Goal: Transaction & Acquisition: Purchase product/service

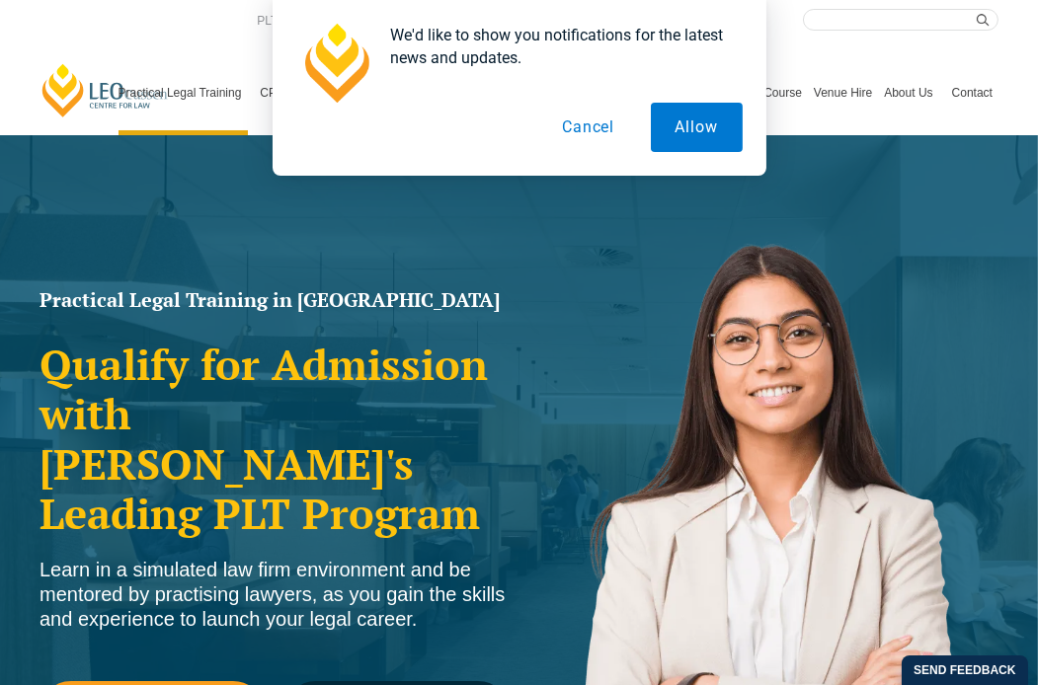
click at [613, 122] on button "Cancel" at bounding box center [588, 127] width 102 height 49
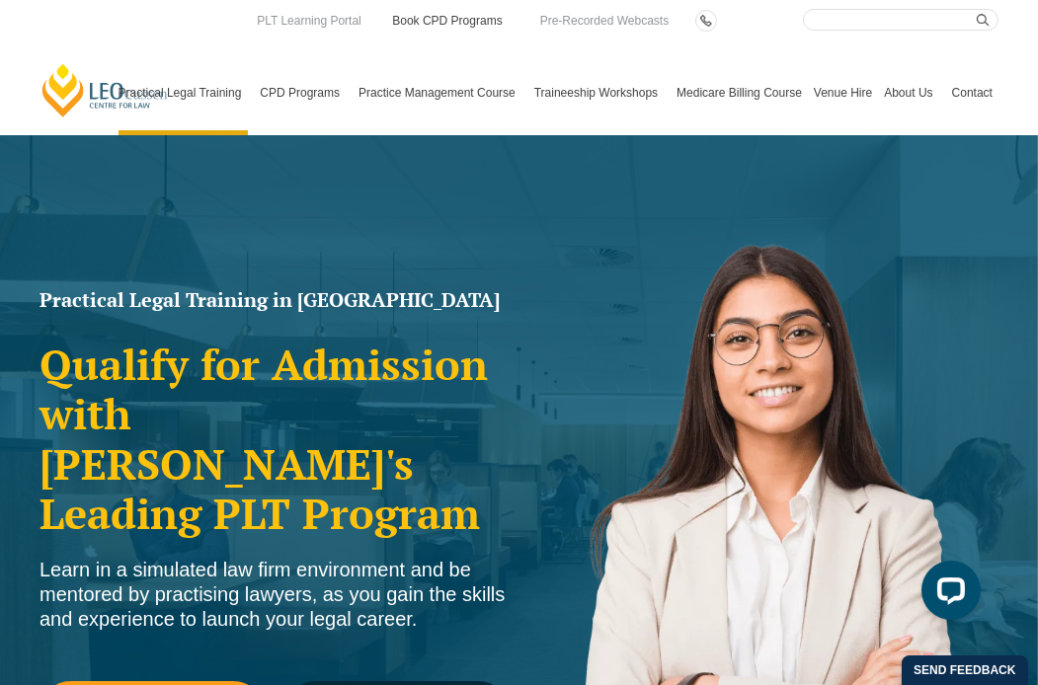
click at [441, 26] on link "Book CPD Programs" at bounding box center [447, 21] width 114 height 22
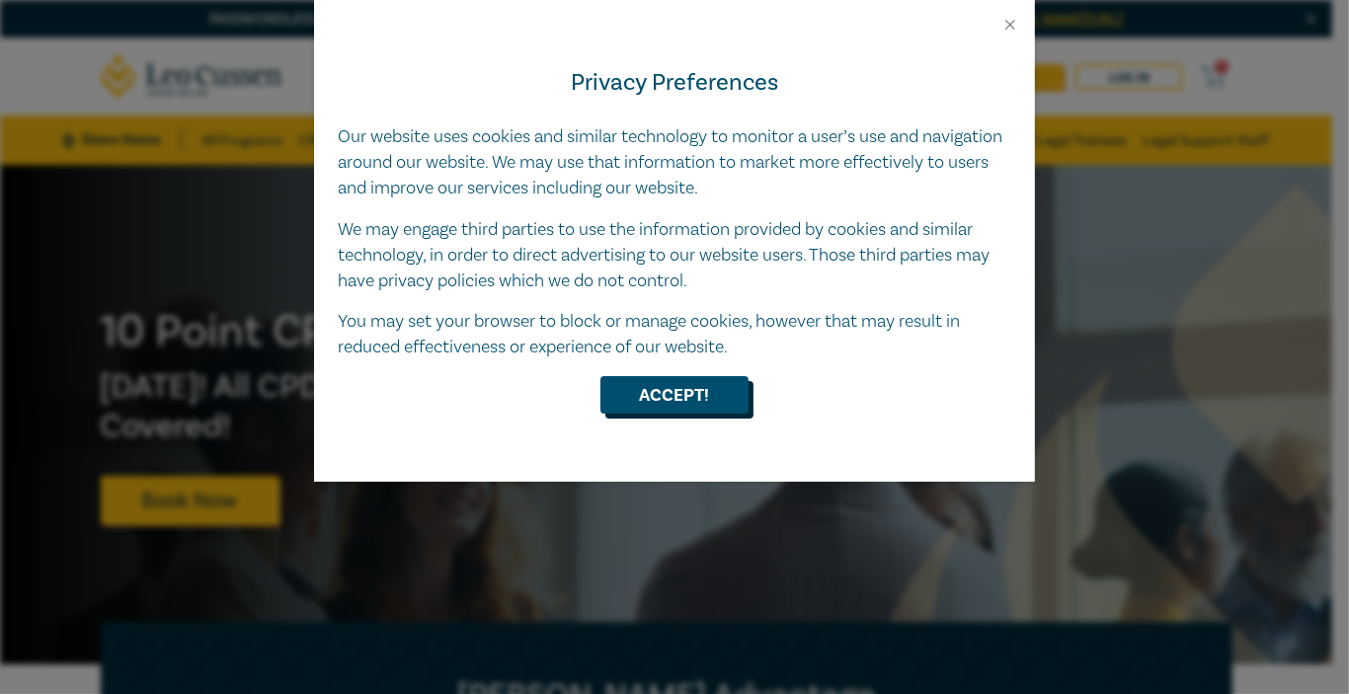
click at [651, 405] on button "Accept!" at bounding box center [674, 395] width 148 height 38
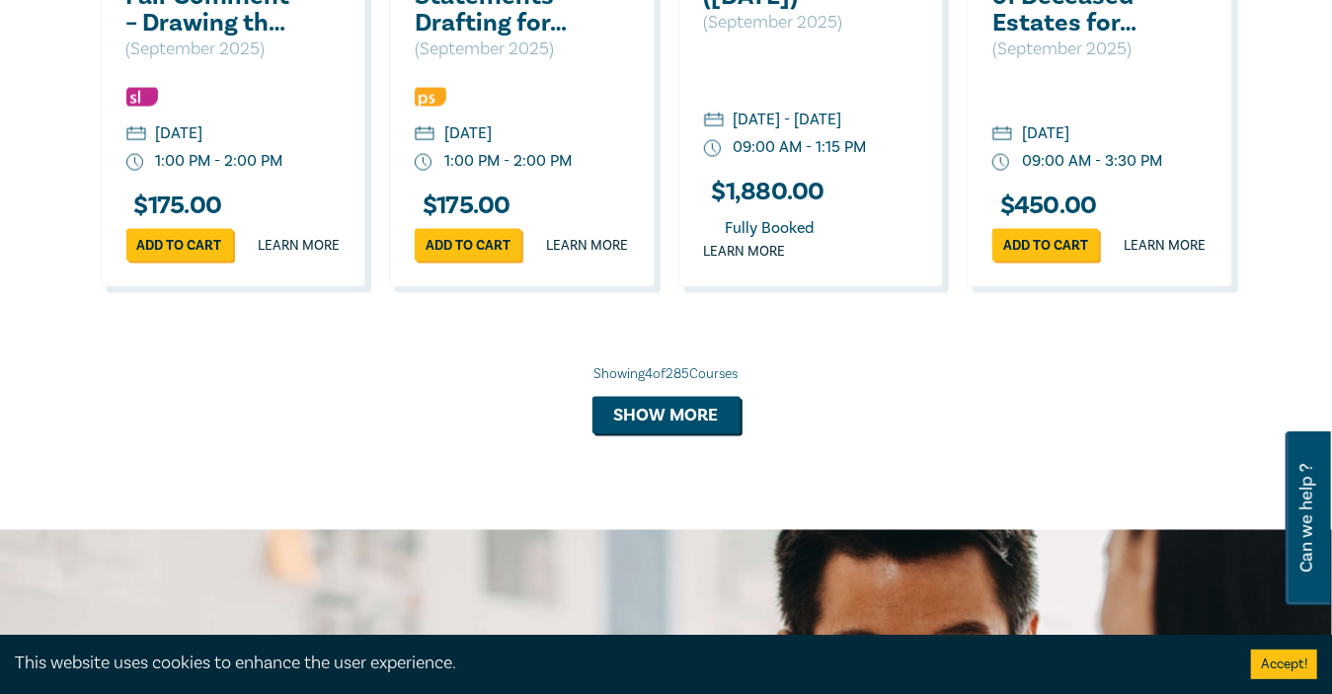
scroll to position [1628, 0]
click at [647, 435] on button "Show more" at bounding box center [667, 416] width 148 height 38
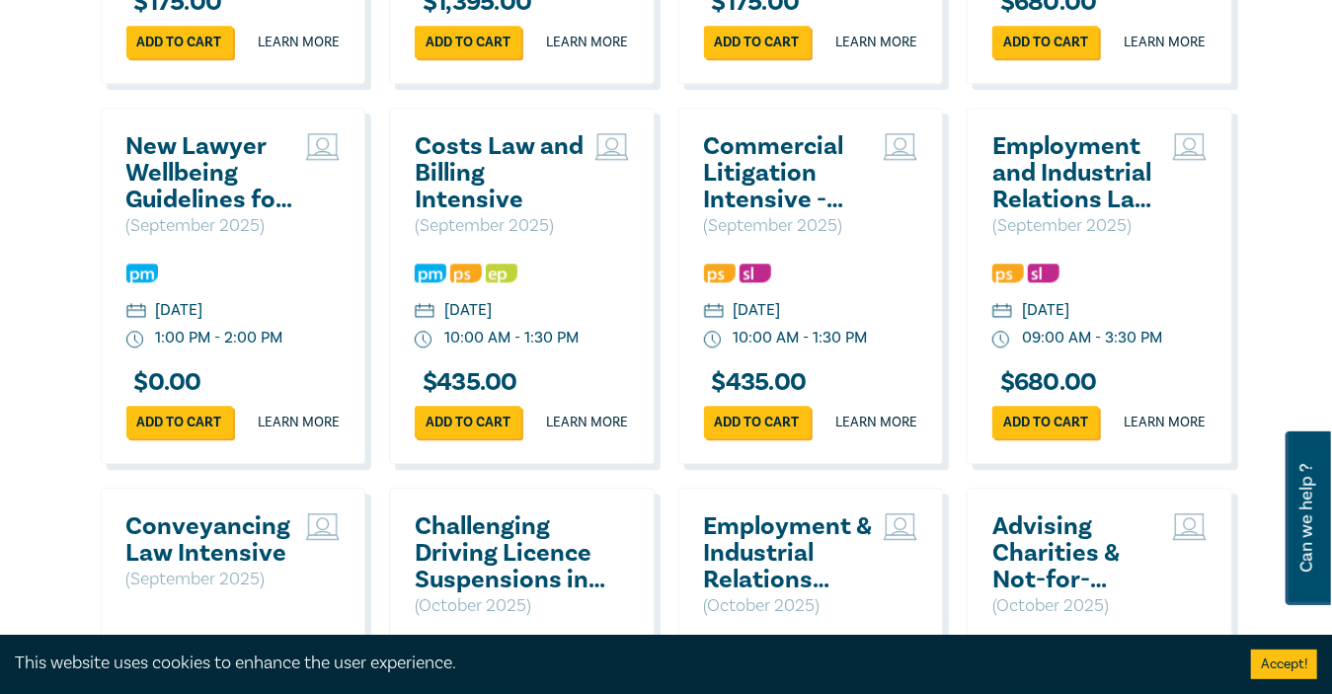
scroll to position [2592, 0]
click at [215, 439] on link "Add to cart" at bounding box center [179, 422] width 107 height 33
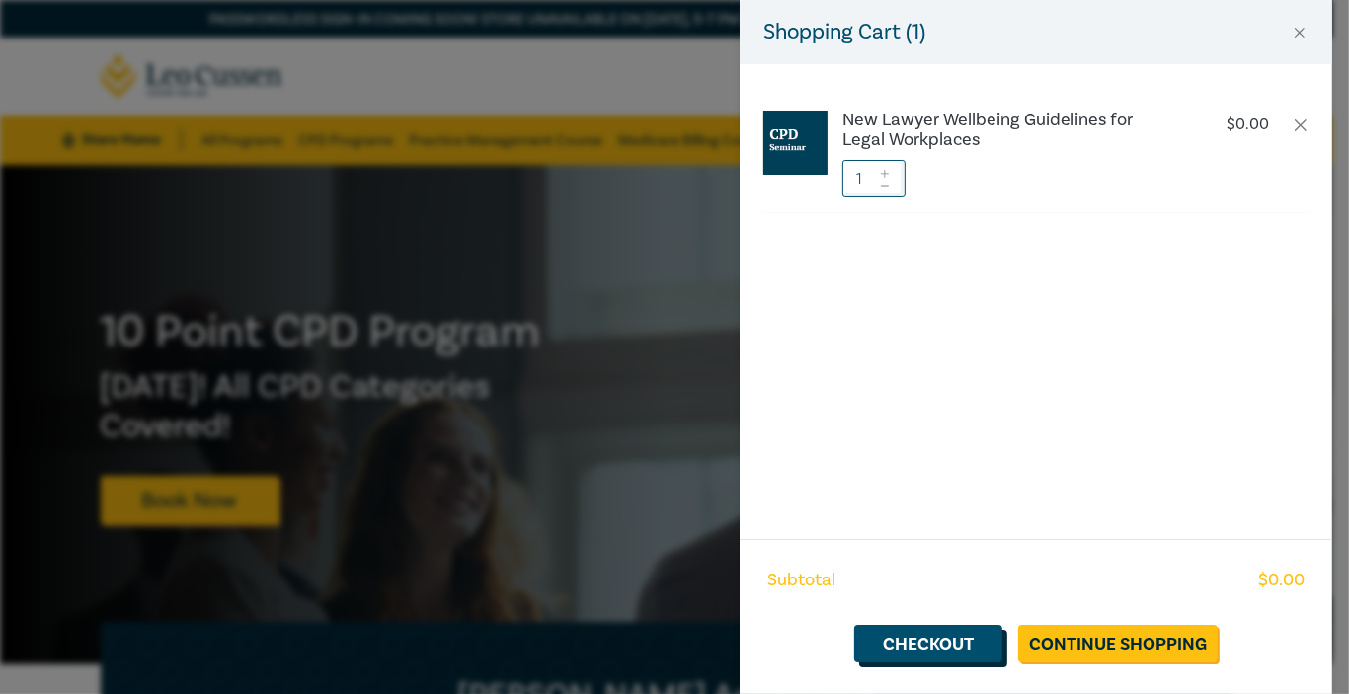
click at [953, 649] on link "Checkout" at bounding box center [928, 644] width 148 height 38
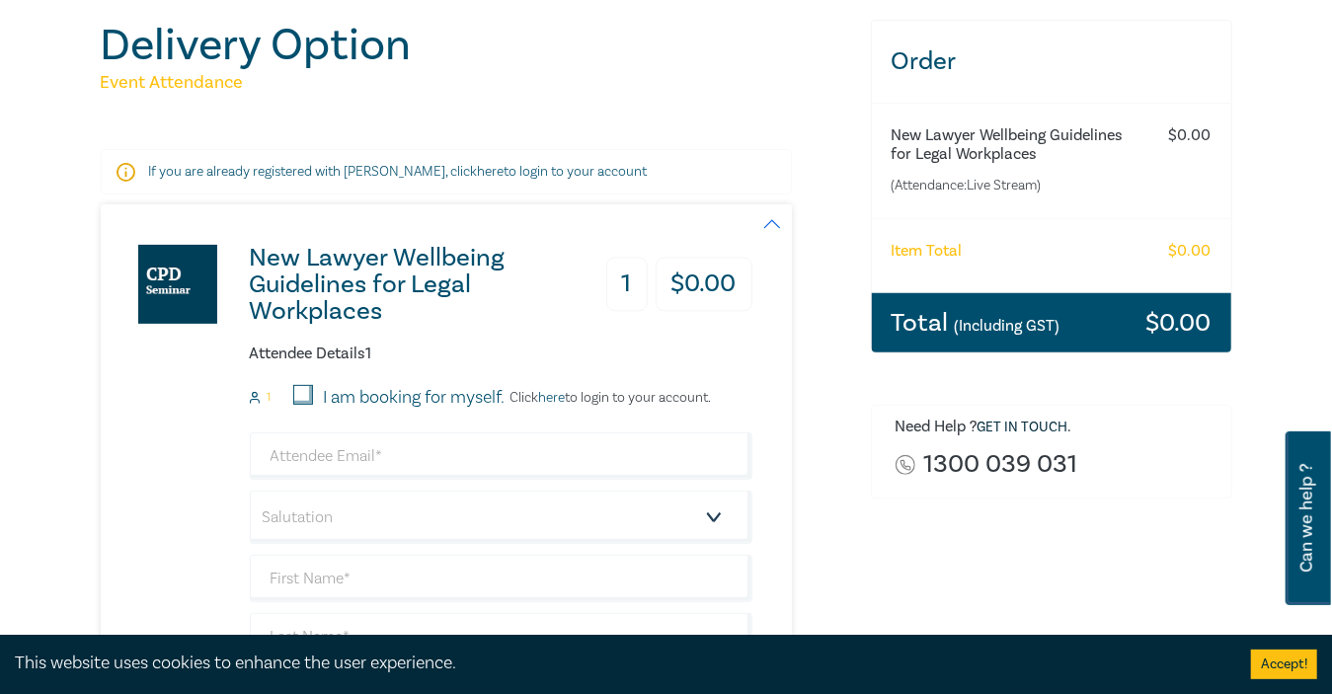
scroll to position [231, 0]
click at [296, 393] on input "I am booking for myself." at bounding box center [303, 394] width 20 height 20
checkbox input "true"
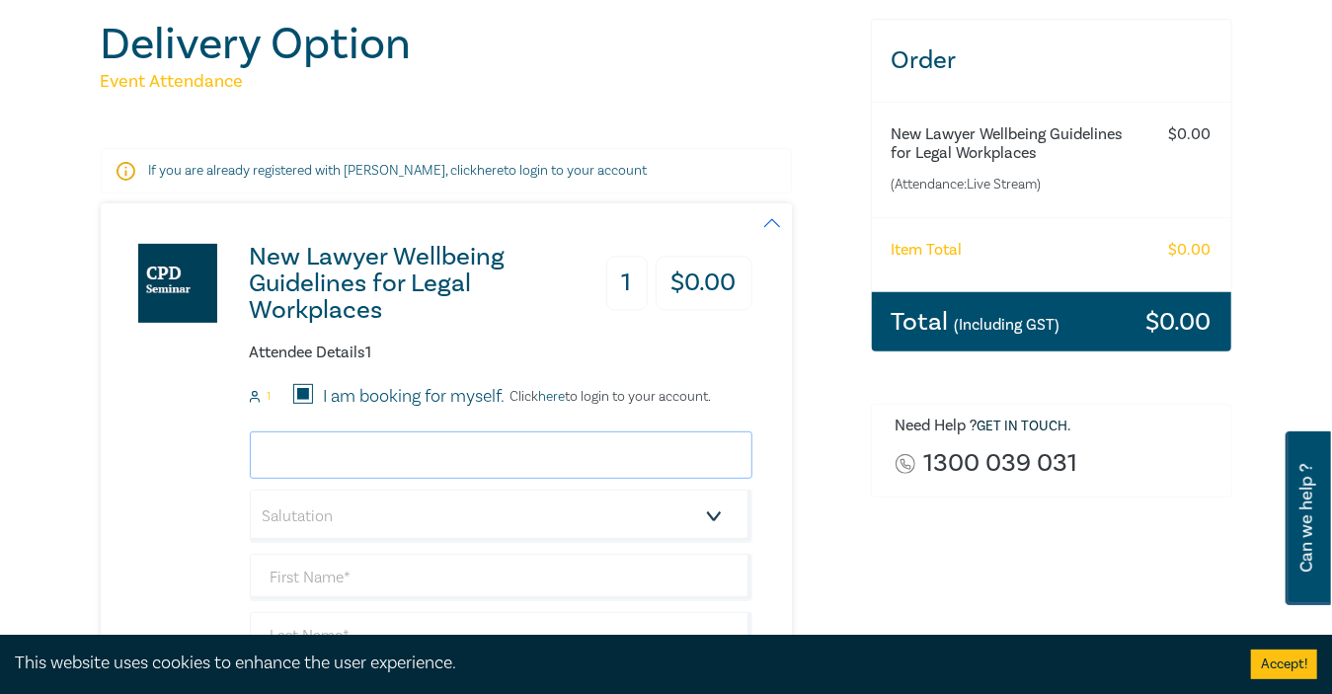
click at [333, 449] on input "email" at bounding box center [501, 455] width 503 height 47
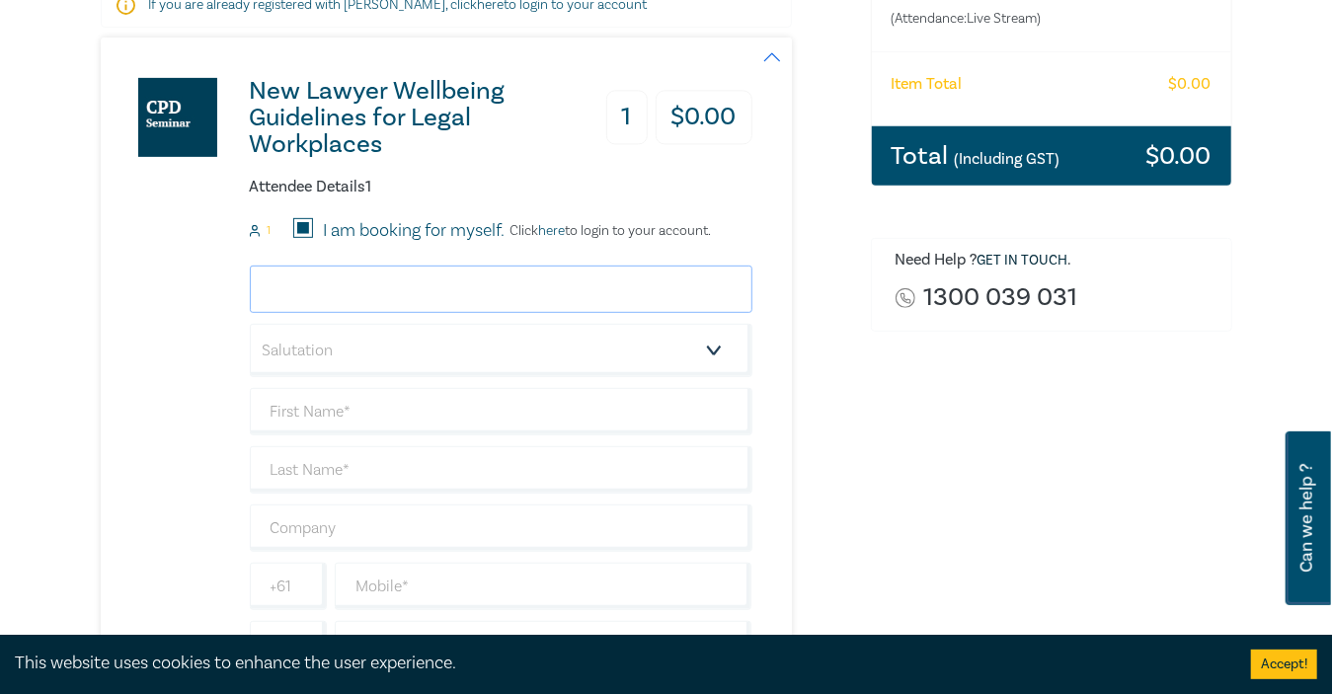
scroll to position [400, 0]
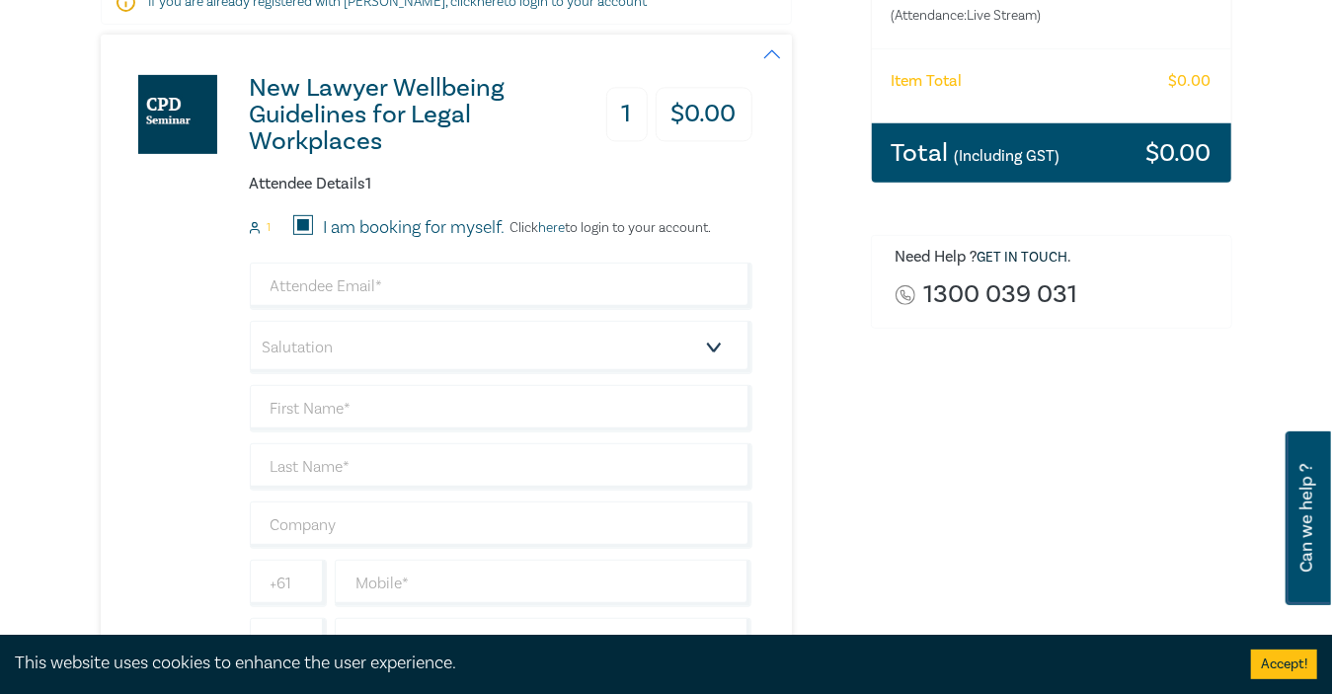
click at [165, 281] on div "New Lawyer Wellbeing Guidelines for Legal Workplaces 1 $ 0.00 Attendee Details …" at bounding box center [427, 373] width 652 height 677
click at [304, 356] on select "Salutation Mr. Mrs. Ms. Miss Dr. Prof. Other" at bounding box center [501, 347] width 503 height 53
select select "Mr."
click at [250, 321] on select "Salutation Mr. Mrs. Ms. Miss Dr. Prof. Other" at bounding box center [501, 347] width 503 height 53
click at [327, 280] on input "email" at bounding box center [501, 286] width 503 height 47
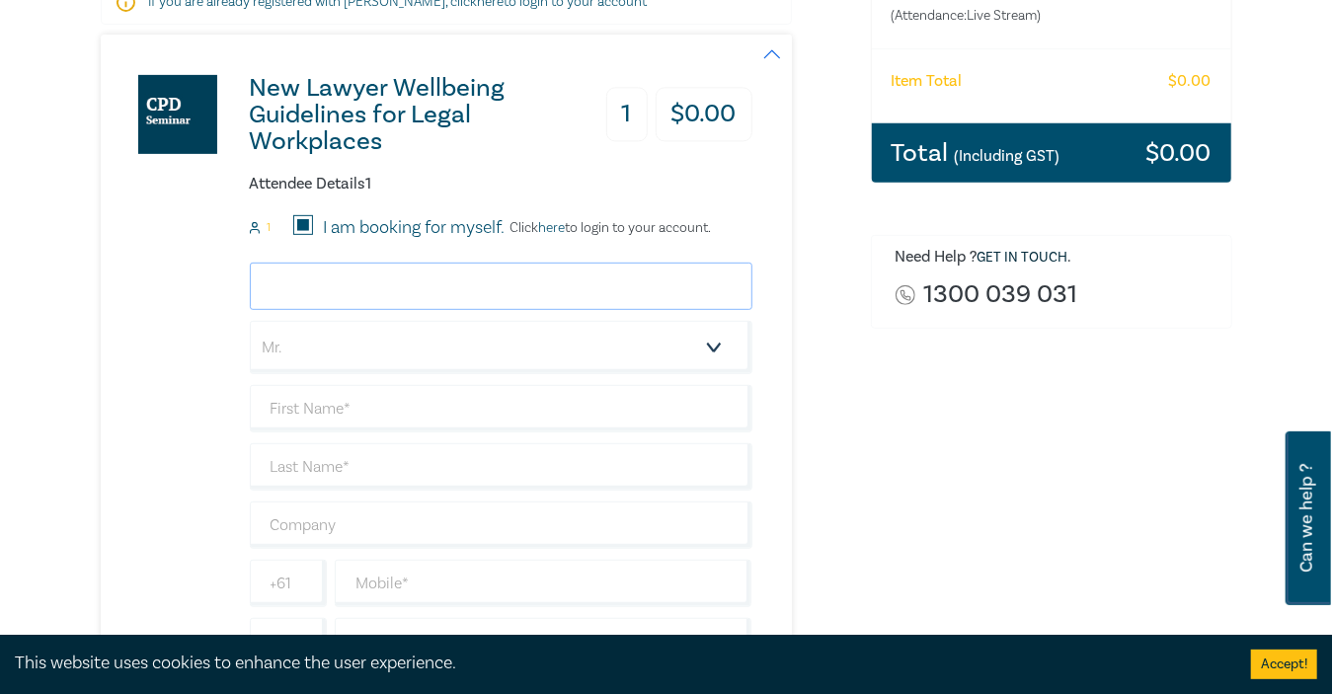
type input "yzn103164@outlook.com"
type input "Zenan"
type input "Yu"
type input "0412485710"
type input "Australia"
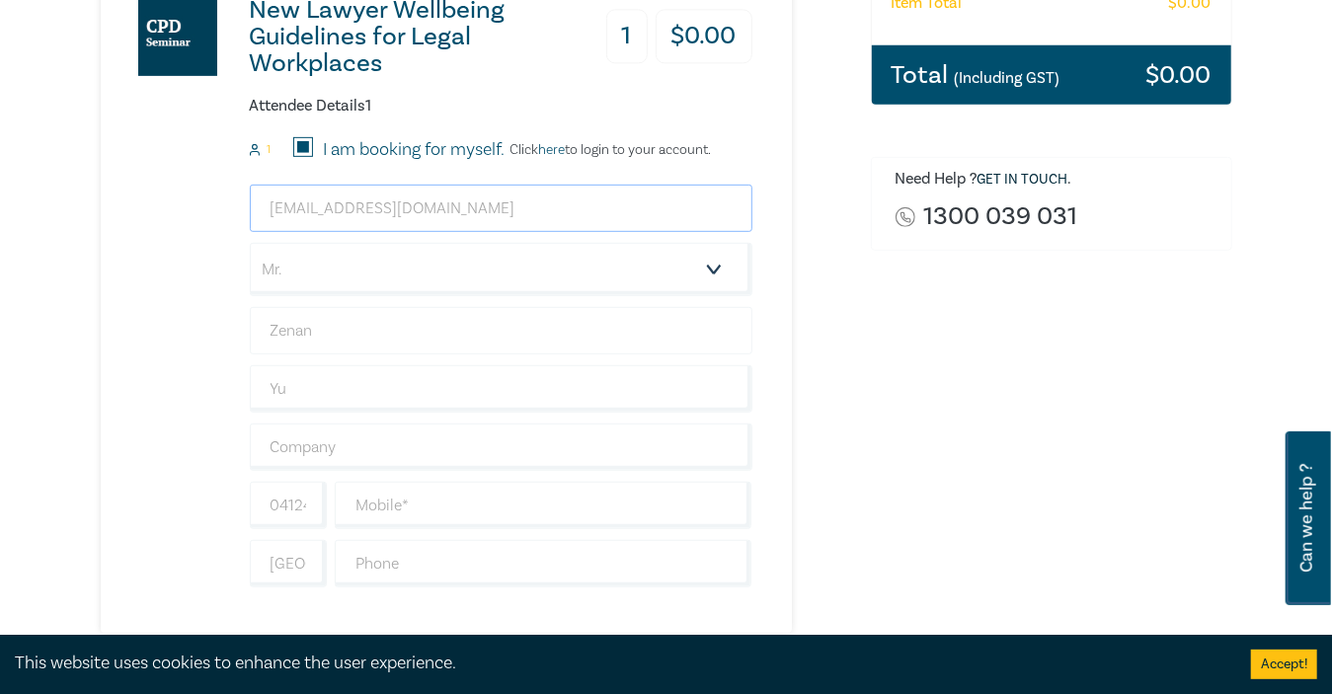
scroll to position [499, 0]
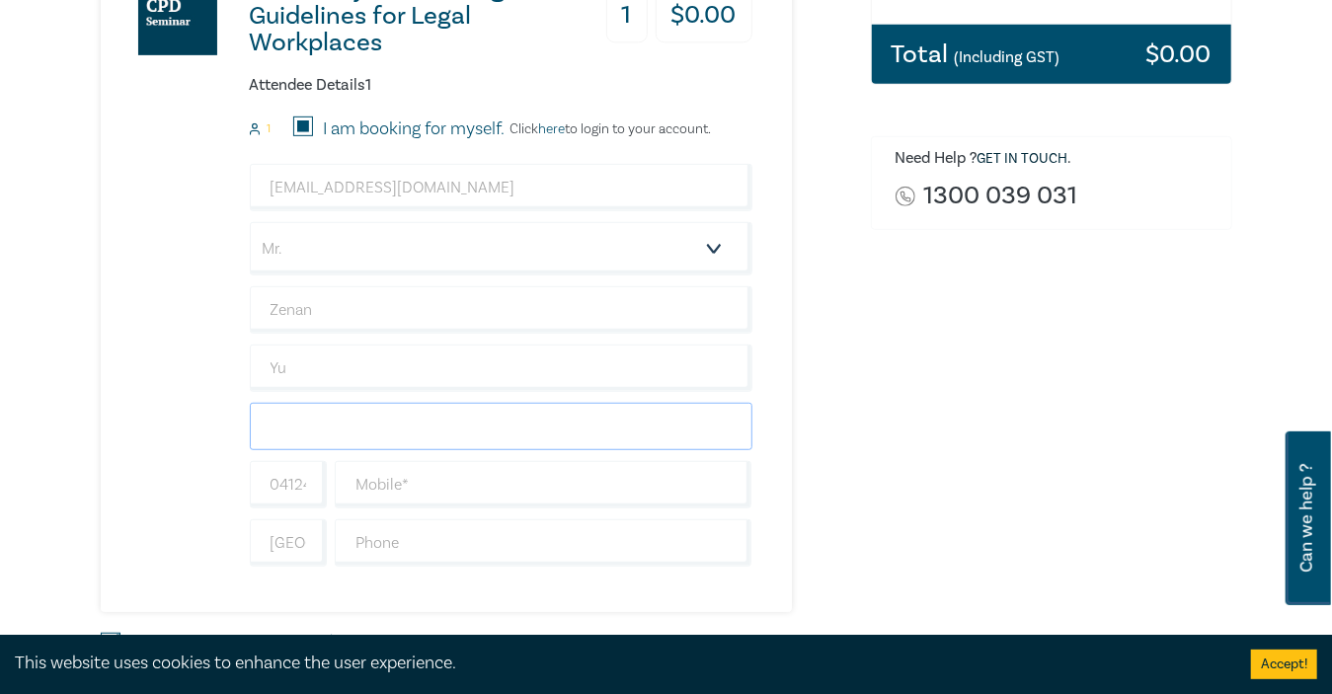
click at [391, 413] on input "text" at bounding box center [501, 426] width 503 height 47
type input "United Associates Barristers & Solicitors"
click at [285, 475] on input "0412485710" at bounding box center [288, 484] width 77 height 47
drag, startPoint x: 282, startPoint y: 483, endPoint x: 512, endPoint y: 483, distance: 229.1
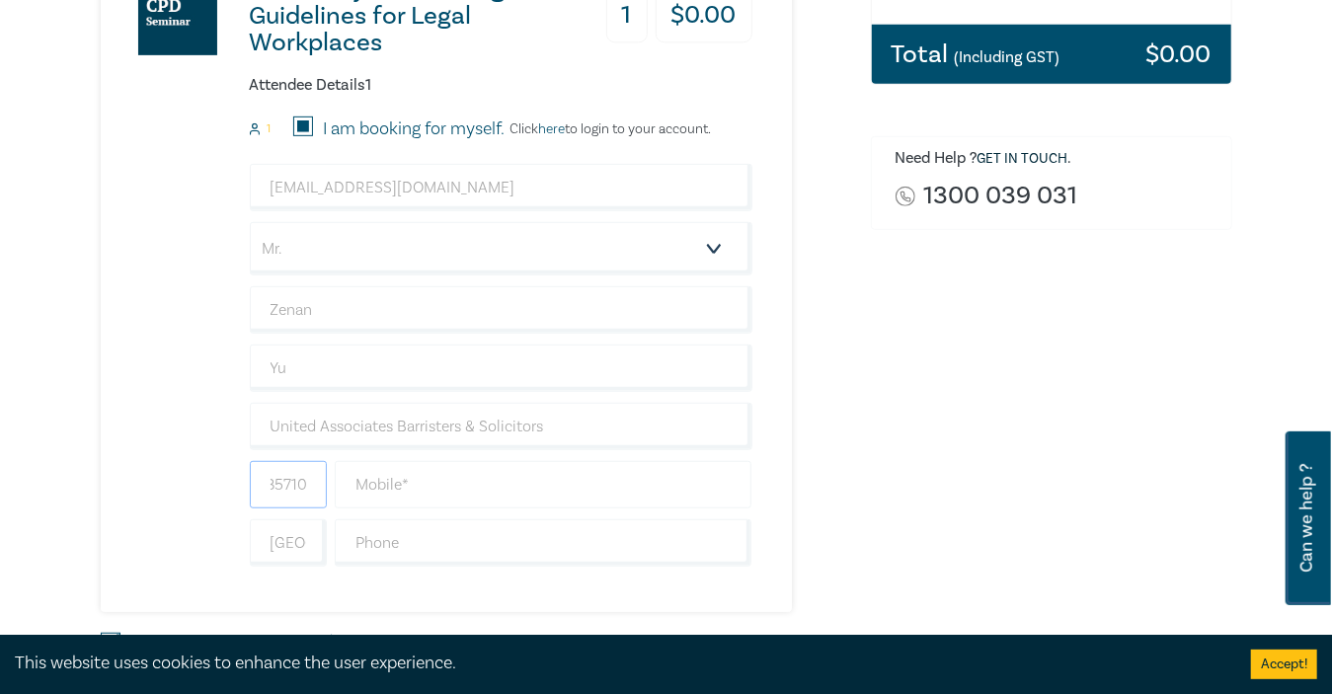
click at [512, 483] on div "0412485710" at bounding box center [501, 484] width 511 height 47
click at [150, 483] on div "New Lawyer Wellbeing Guidelines for Legal Workplaces 1 $ 0.00 Attendee Details …" at bounding box center [427, 274] width 652 height 677
click at [415, 485] on input "text" at bounding box center [544, 484] width 418 height 47
click at [425, 486] on input "text" at bounding box center [544, 484] width 418 height 47
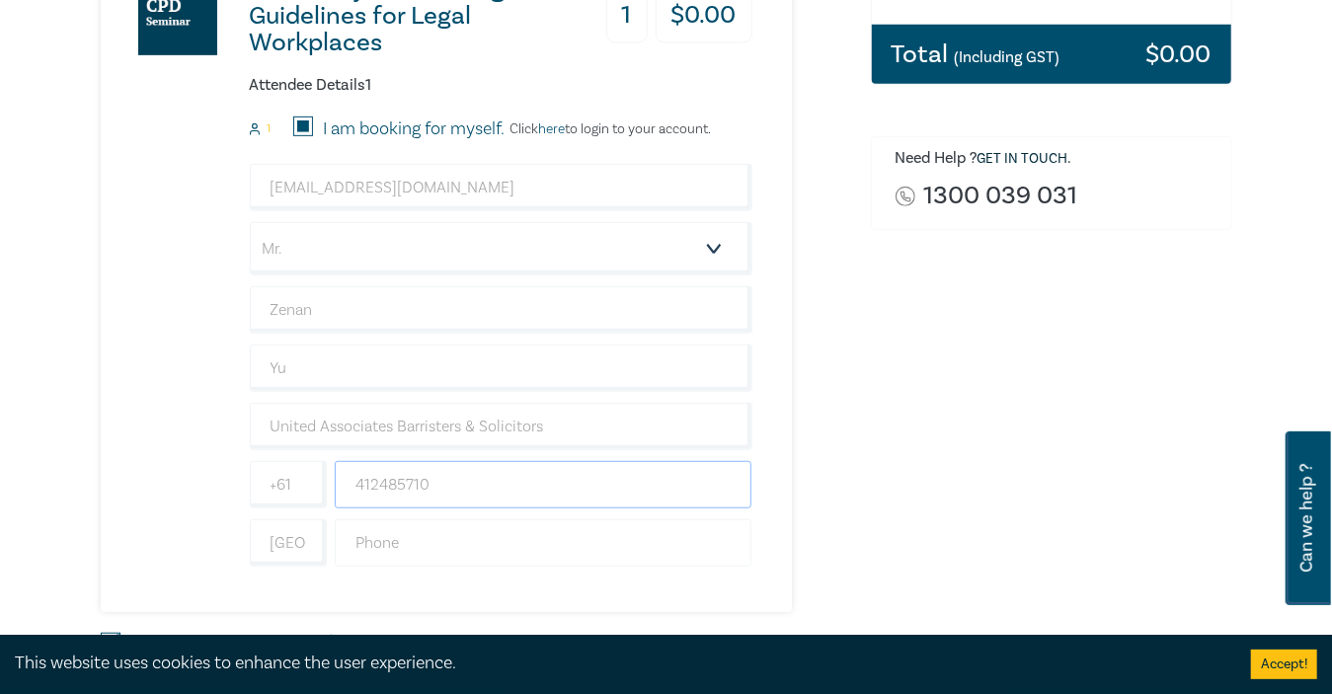
type input "412485710"
click at [387, 552] on input "text" at bounding box center [544, 543] width 418 height 47
click at [427, 600] on div "New Lawyer Wellbeing Guidelines for Legal Workplaces 1 $ 0.00 Attendee Details …" at bounding box center [427, 274] width 652 height 677
drag, startPoint x: 269, startPoint y: 539, endPoint x: 504, endPoint y: 553, distance: 235.5
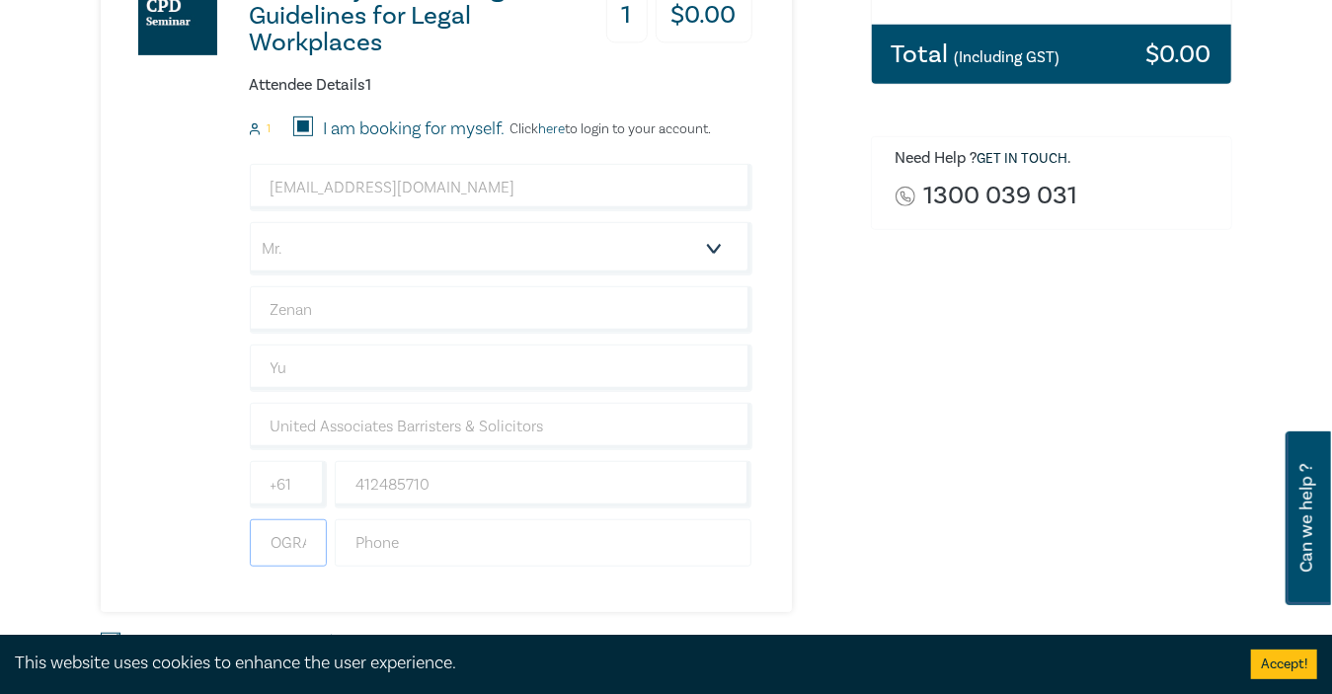
click at [504, 553] on div "Australia" at bounding box center [501, 543] width 511 height 47
click at [881, 503] on div "Order New Lawyer Wellbeing Guidelines for Legal Workplaces (Attendance: Live St…" at bounding box center [1051, 256] width 385 height 1010
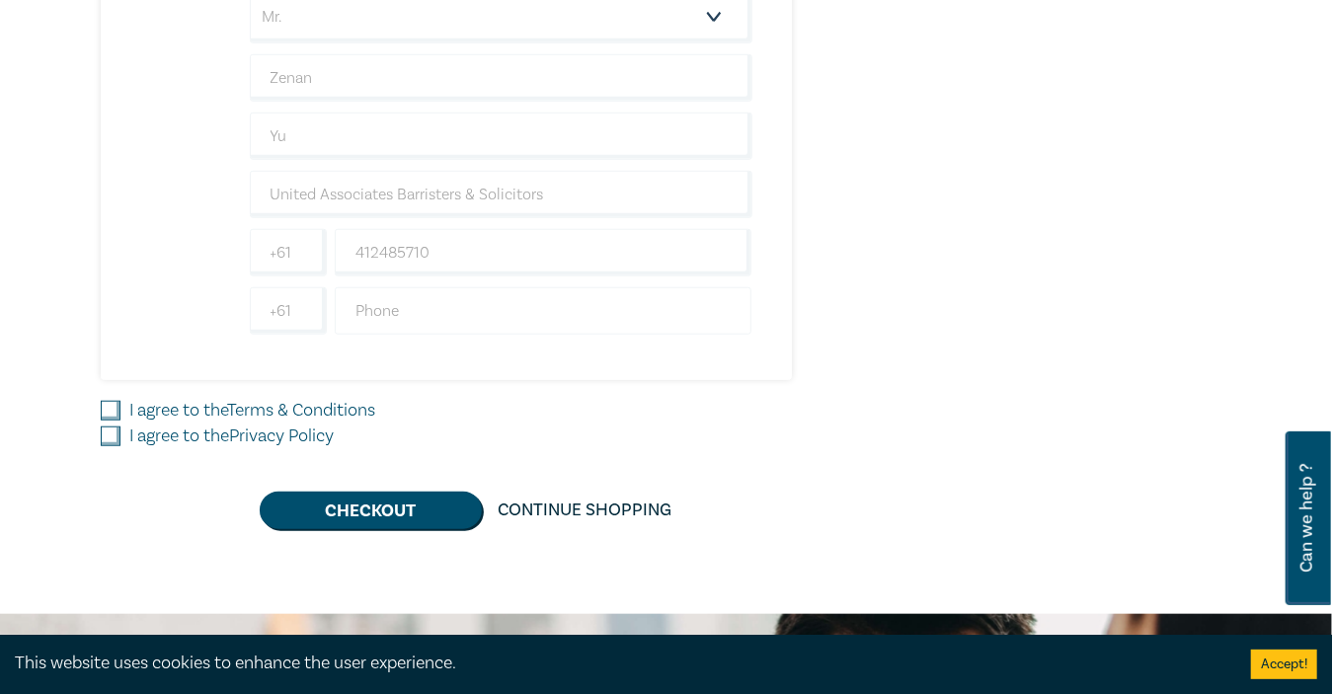
scroll to position [795, 0]
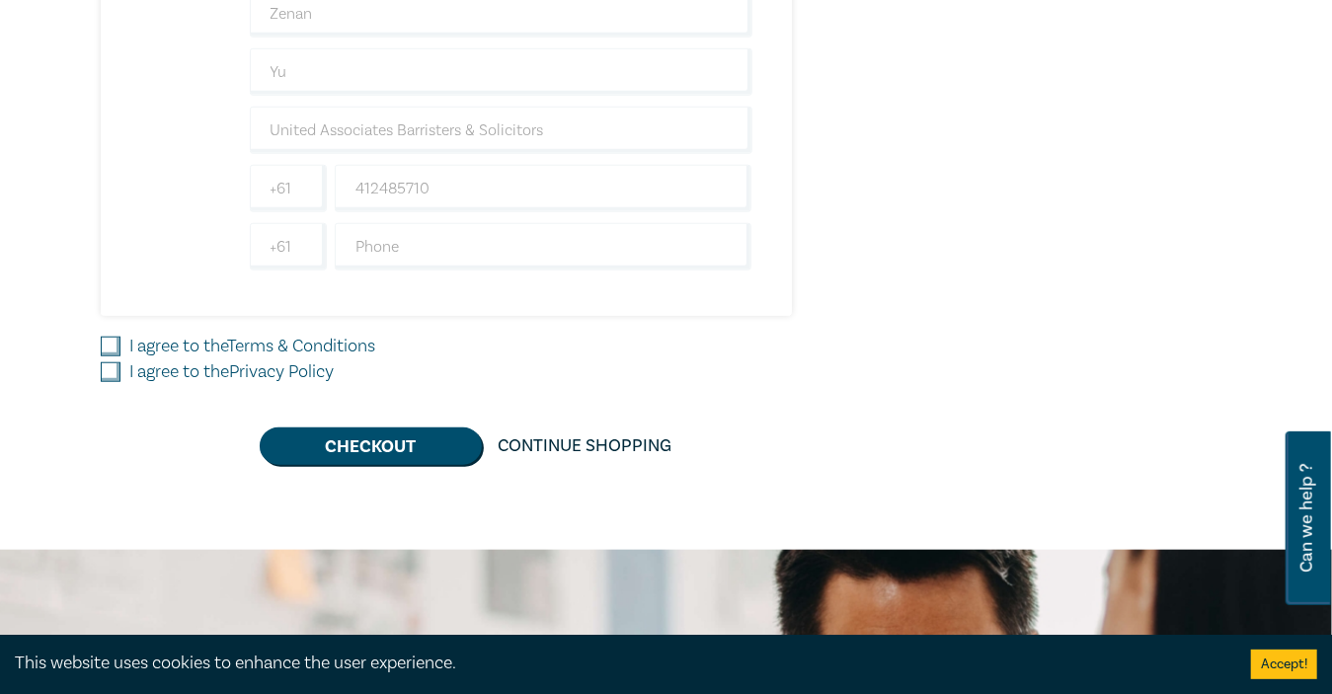
click at [123, 345] on div "I agree to the Terms & Conditions" at bounding box center [474, 347] width 747 height 26
click at [116, 349] on input "I agree to the Terms & Conditions" at bounding box center [111, 347] width 20 height 20
checkbox input "true"
click at [114, 364] on input "I agree to the Privacy Policy" at bounding box center [111, 372] width 20 height 20
checkbox input "true"
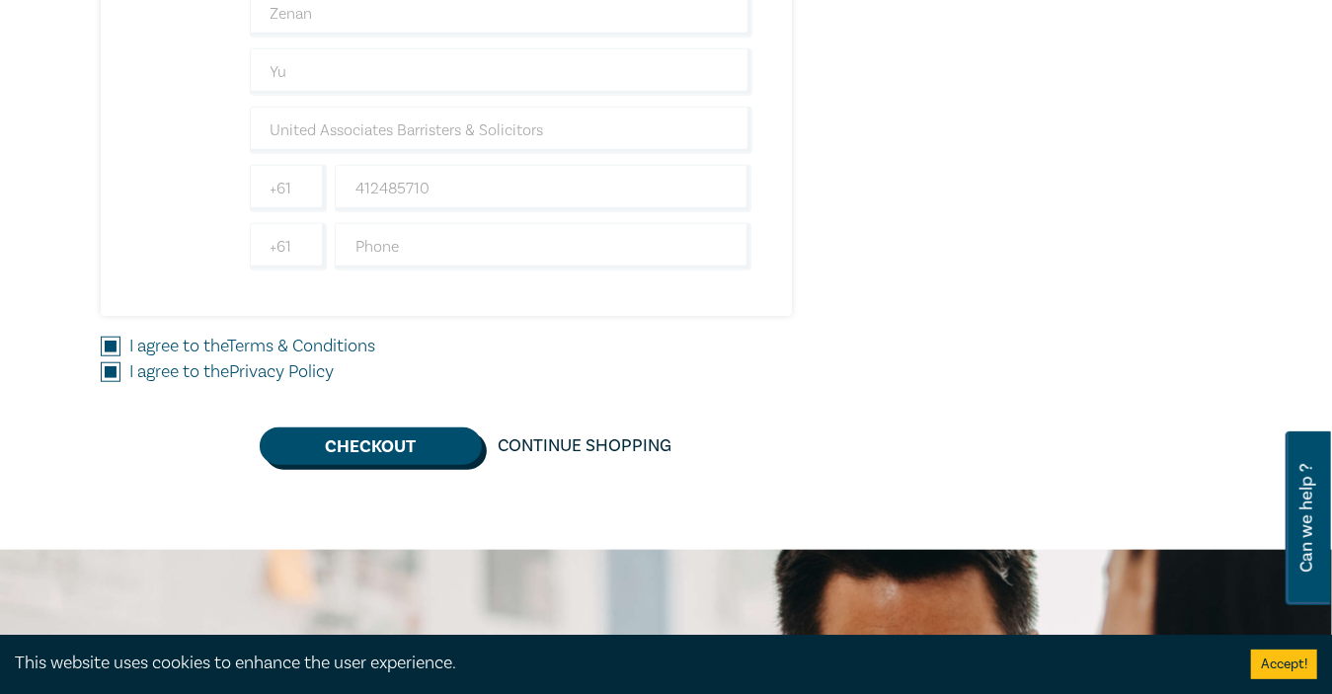
click at [317, 443] on button "Checkout" at bounding box center [371, 447] width 222 height 38
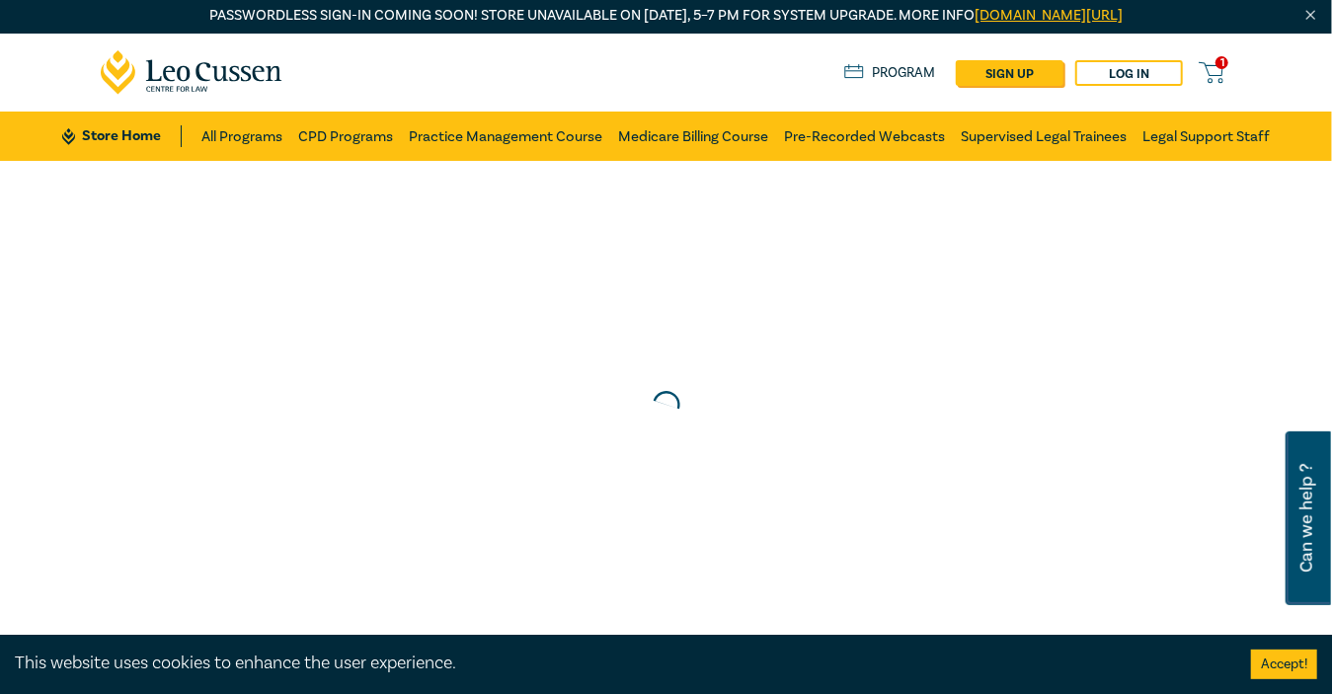
scroll to position [0, 0]
